Goal: Share content

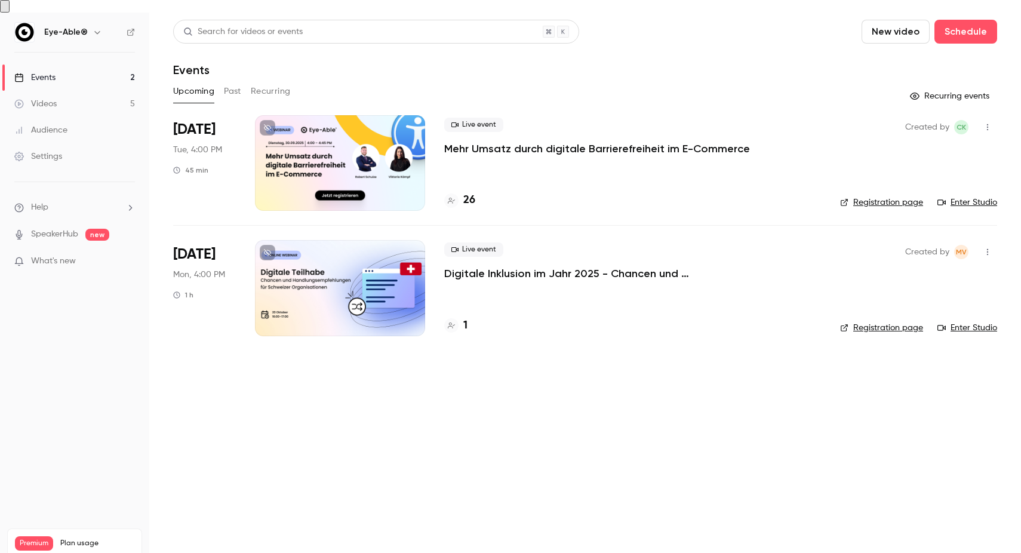
click at [56, 101] on link "Videos 5" at bounding box center [74, 104] width 149 height 26
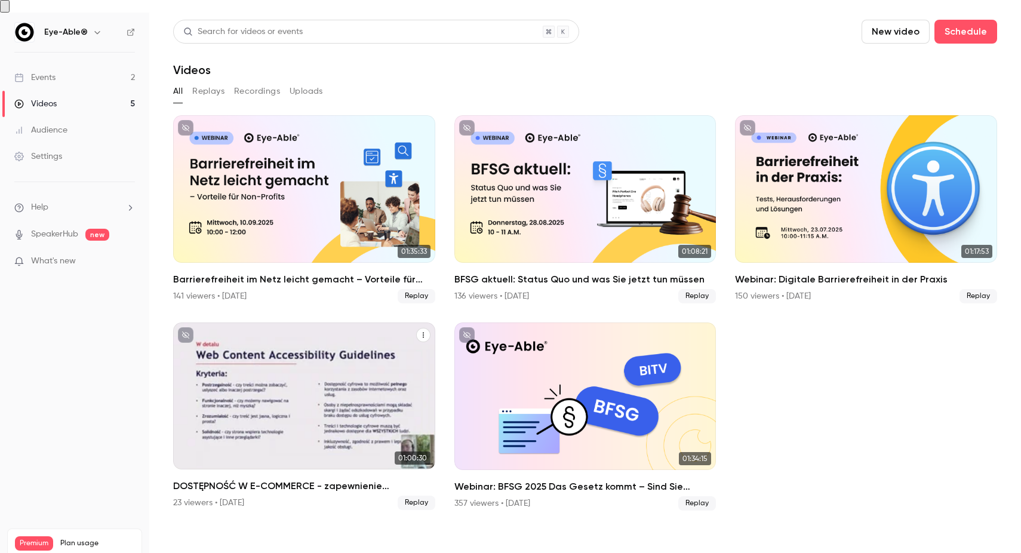
click at [426, 331] on icon "DOSTĘPNOŚĆ W E-COMMERCE - zapewnienie dostępności w przestrzeni cyfrowej" at bounding box center [423, 334] width 7 height 7
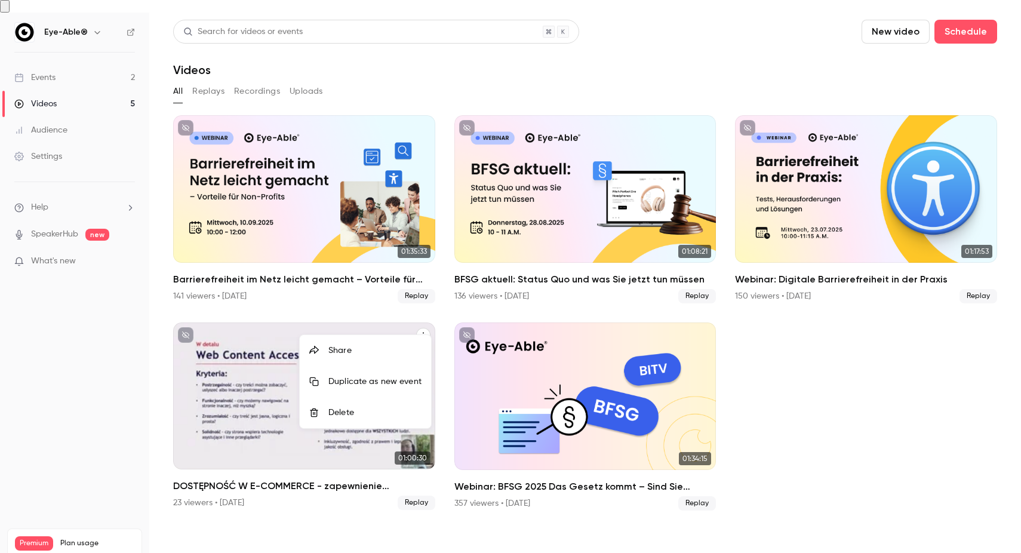
click at [383, 354] on div "Share" at bounding box center [374, 351] width 93 height 12
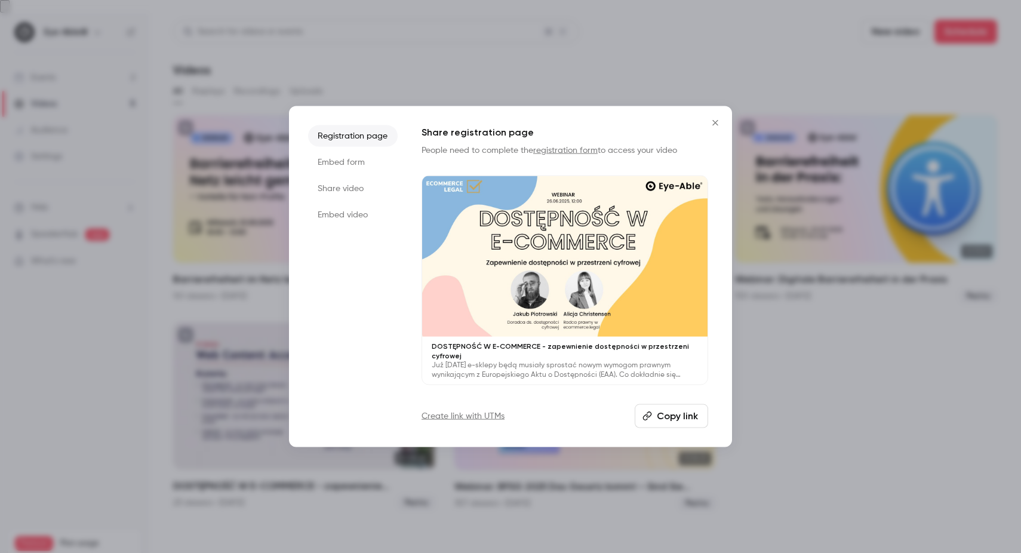
click at [678, 415] on button "Copy link" at bounding box center [671, 416] width 73 height 24
